Goal: Navigation & Orientation: Understand site structure

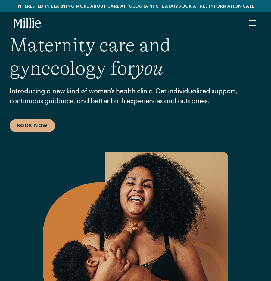
click at [253, 23] on div "menu" at bounding box center [252, 23] width 7 height 1
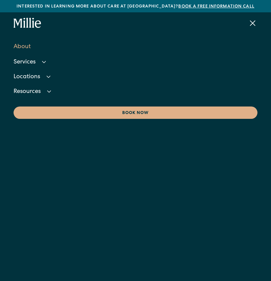
click at [23, 49] on link "About" at bounding box center [136, 47] width 244 height 16
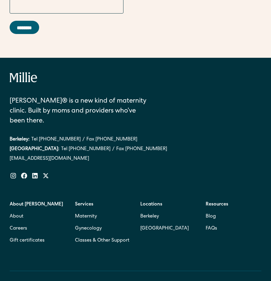
scroll to position [2166, 0]
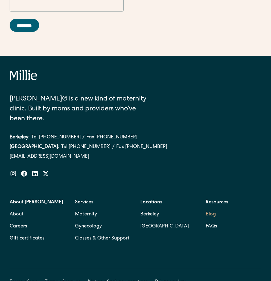
click at [215, 209] on link "Blog" at bounding box center [210, 215] width 10 height 12
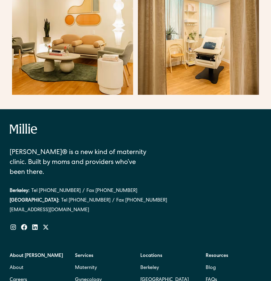
scroll to position [1388, 0]
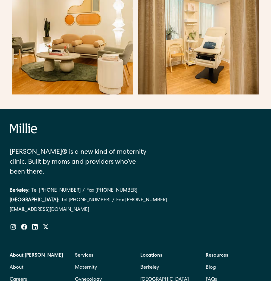
click at [87, 253] on strong "Services" at bounding box center [84, 255] width 18 height 5
click at [83, 253] on strong "Services" at bounding box center [84, 255] width 18 height 5
click at [85, 262] on link "Maternity" at bounding box center [86, 268] width 22 height 12
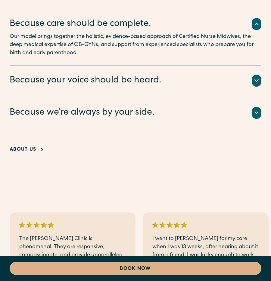
scroll to position [1686, 0]
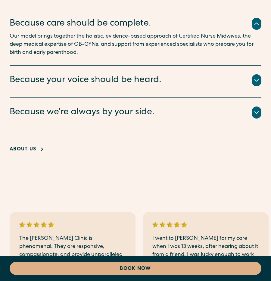
click at [38, 146] on link "About Us" at bounding box center [28, 149] width 36 height 7
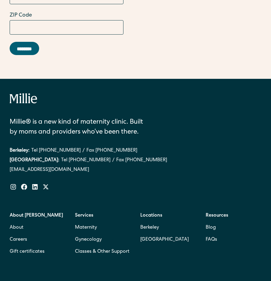
scroll to position [2143, 0]
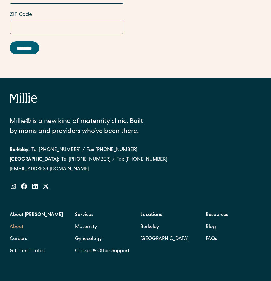
click at [16, 221] on link "About" at bounding box center [17, 227] width 14 height 12
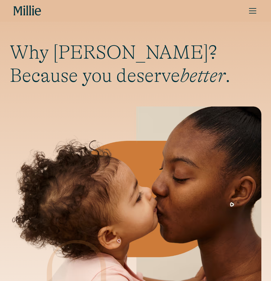
click at [28, 9] on icon "home" at bounding box center [28, 10] width 28 height 11
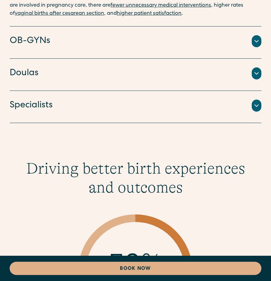
scroll to position [1500, 0]
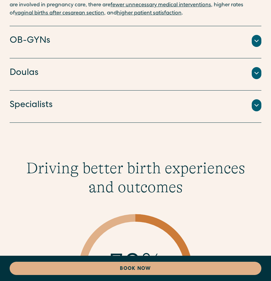
click at [136, 35] on div "OB-GYNs" at bounding box center [136, 41] width 252 height 13
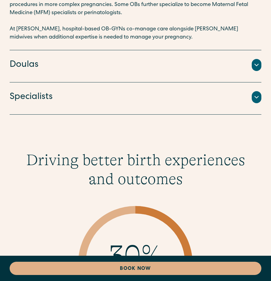
click at [130, 59] on div "Doulas" at bounding box center [136, 65] width 252 height 13
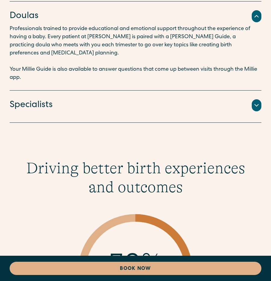
click at [125, 99] on div "Specialists" at bounding box center [136, 105] width 252 height 13
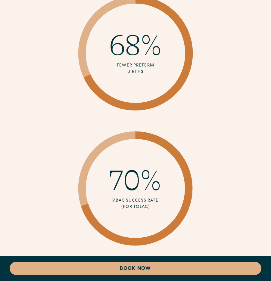
scroll to position [1814, 0]
